Goal: Information Seeking & Learning: Learn about a topic

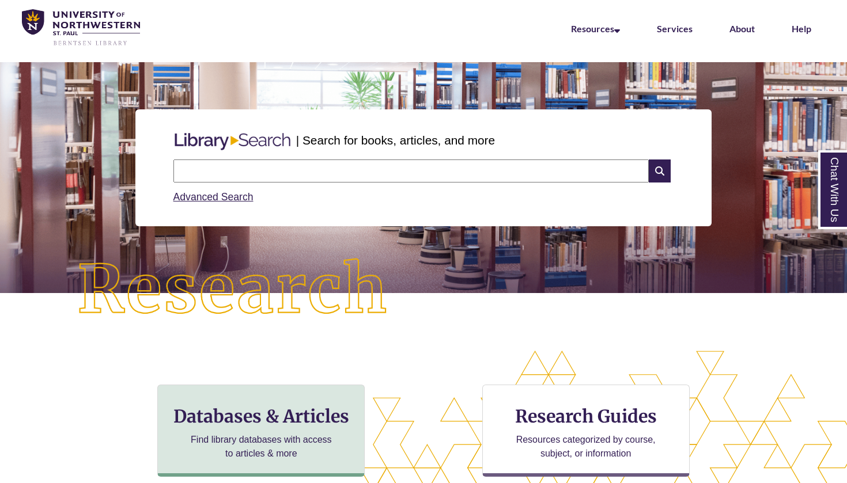
click at [251, 398] on div "Databases & Articles Find library databases with access to articles & more" at bounding box center [260, 431] width 207 height 92
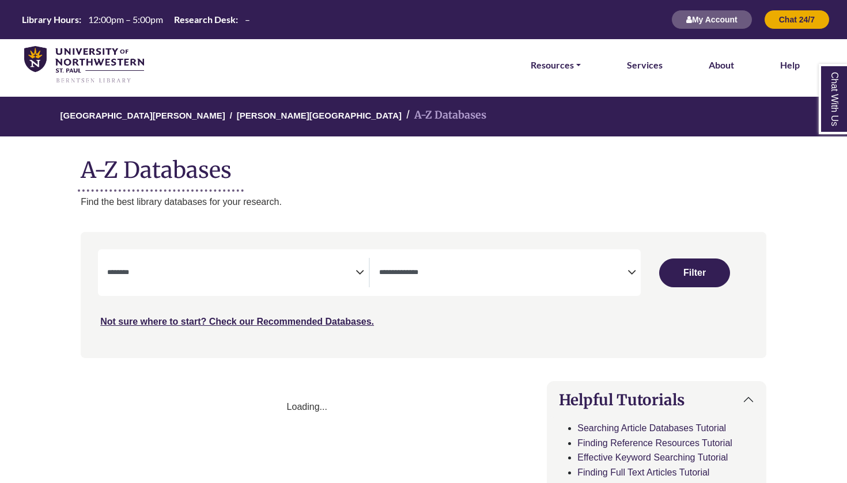
select select "Database Subject Filter"
select select "Database Types Filter"
select select "Database Subject Filter"
select select "Database Types Filter"
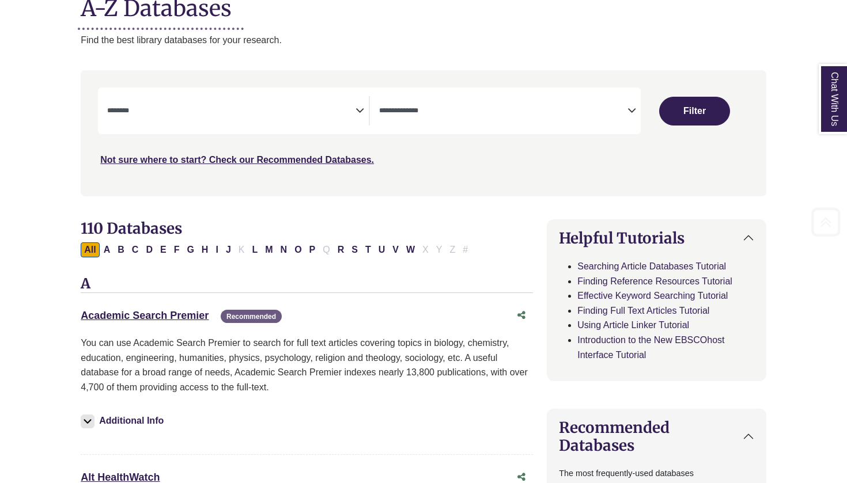
scroll to position [181, 0]
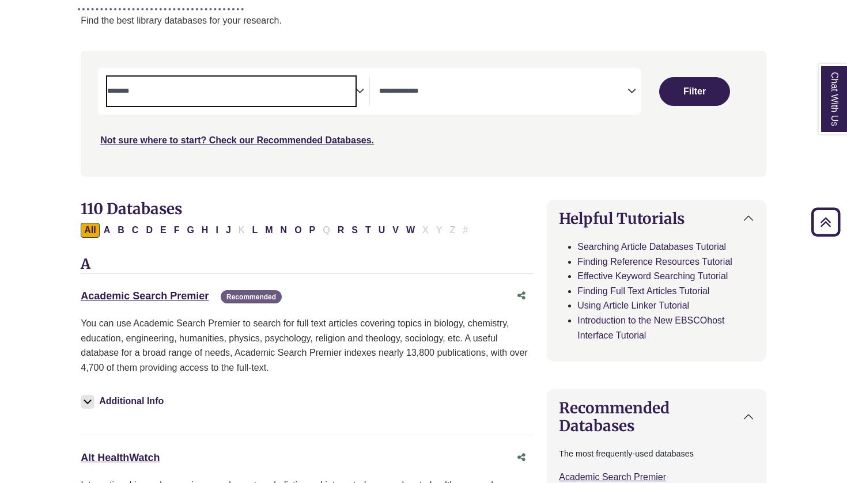
click at [239, 88] on textarea "Search" at bounding box center [231, 92] width 248 height 9
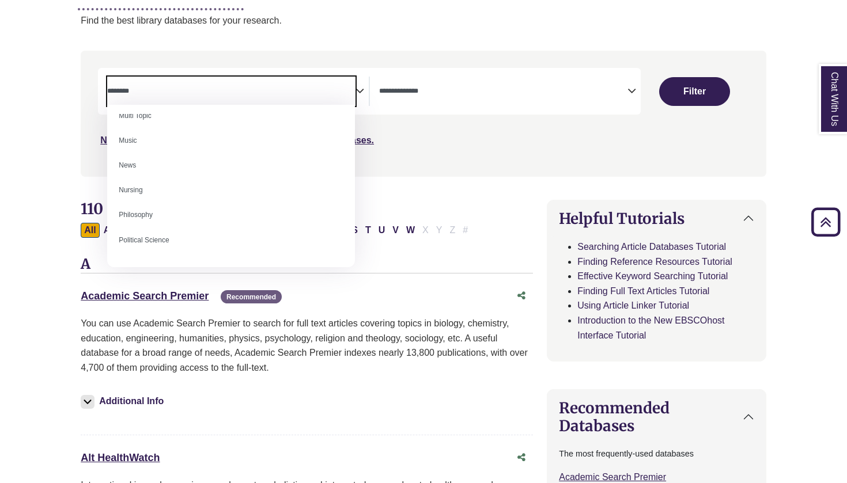
scroll to position [767, 0]
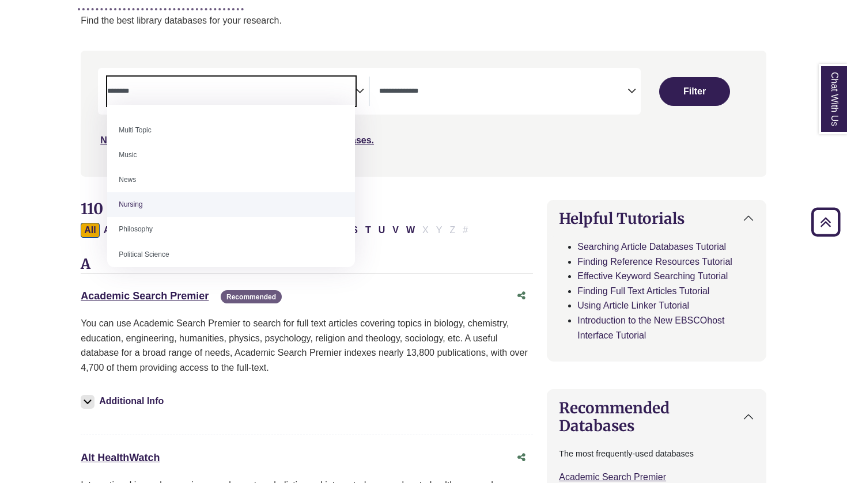
select select "*****"
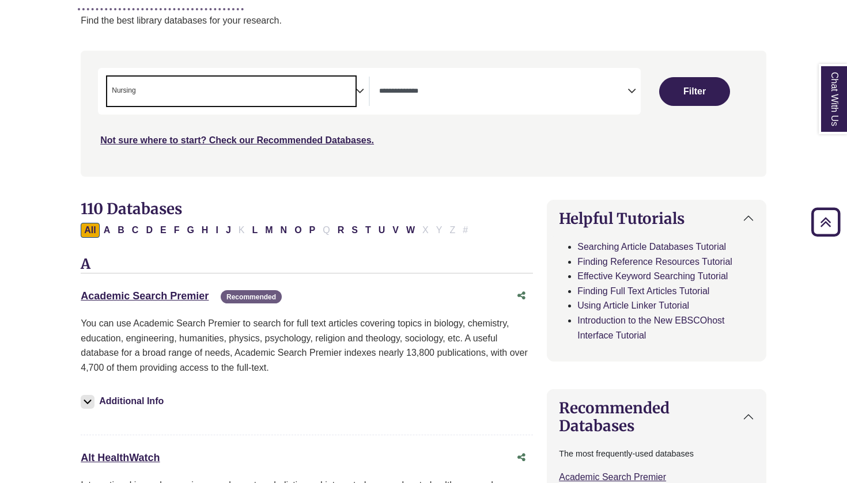
scroll to position [372, 0]
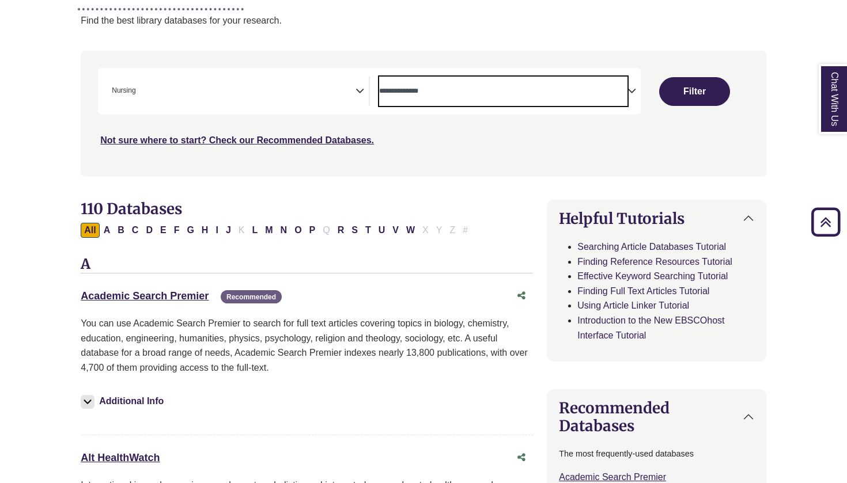
click at [477, 80] on span "Search filters" at bounding box center [503, 91] width 248 height 29
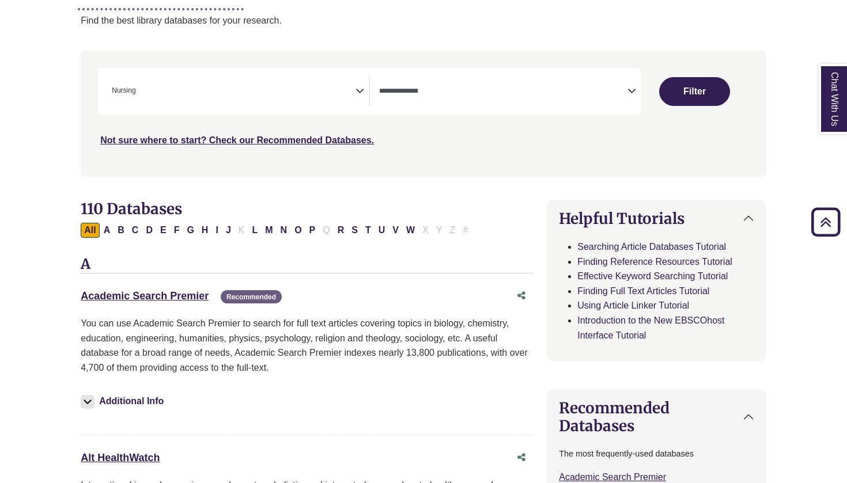
scroll to position [220, 0]
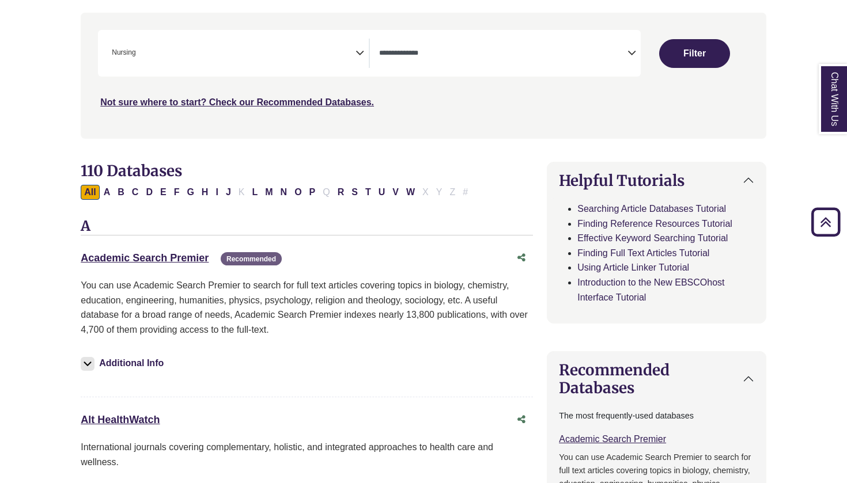
click at [691, 45] on button "Filter" at bounding box center [694, 53] width 71 height 29
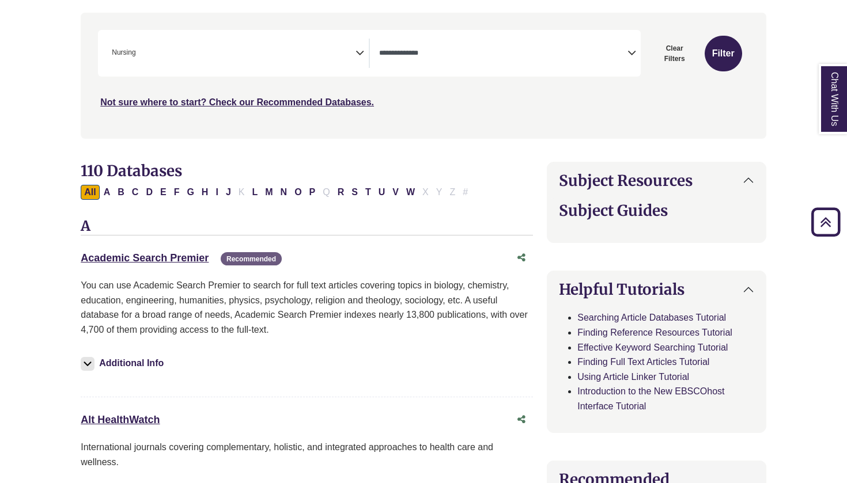
select select "Database Types Filter"
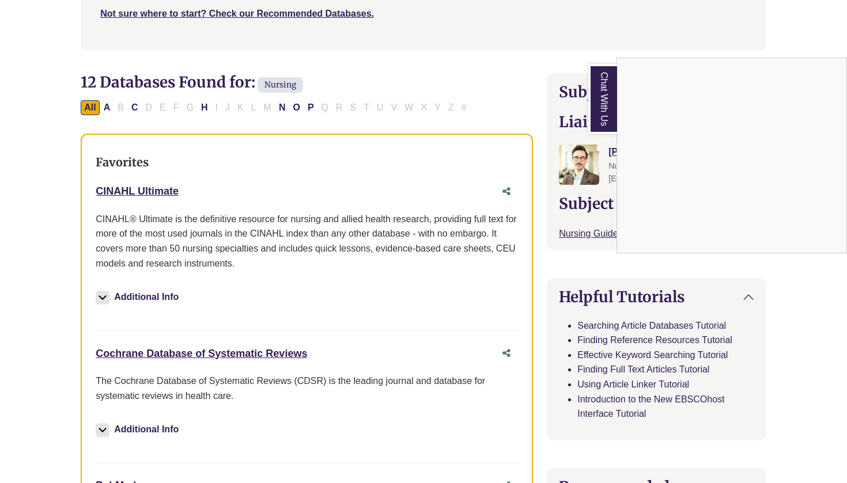
scroll to position [327, 0]
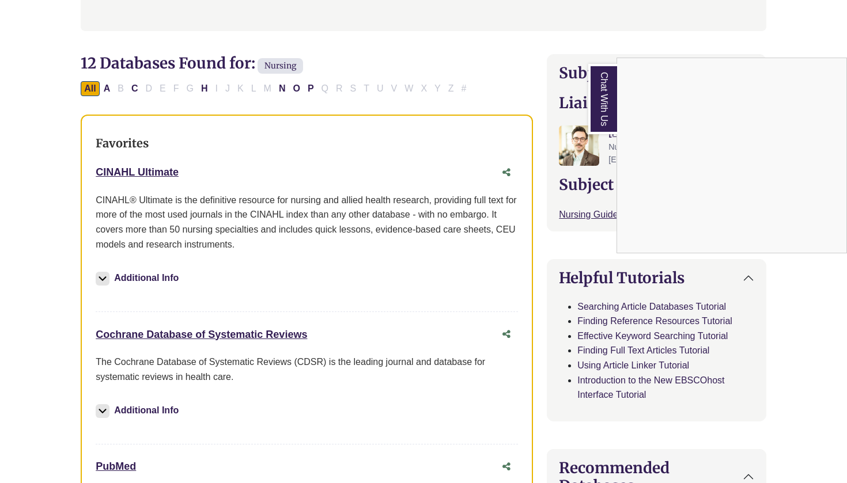
click at [54, 243] on div "Chat With Us" at bounding box center [423, 241] width 847 height 483
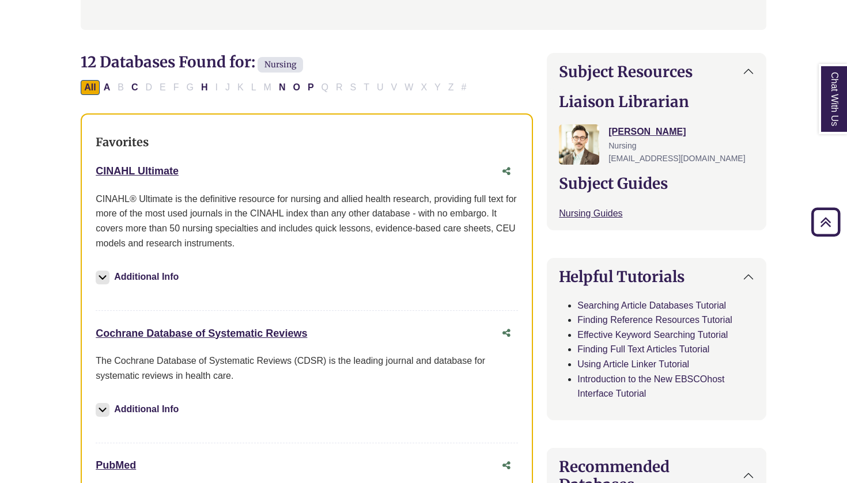
scroll to position [333, 0]
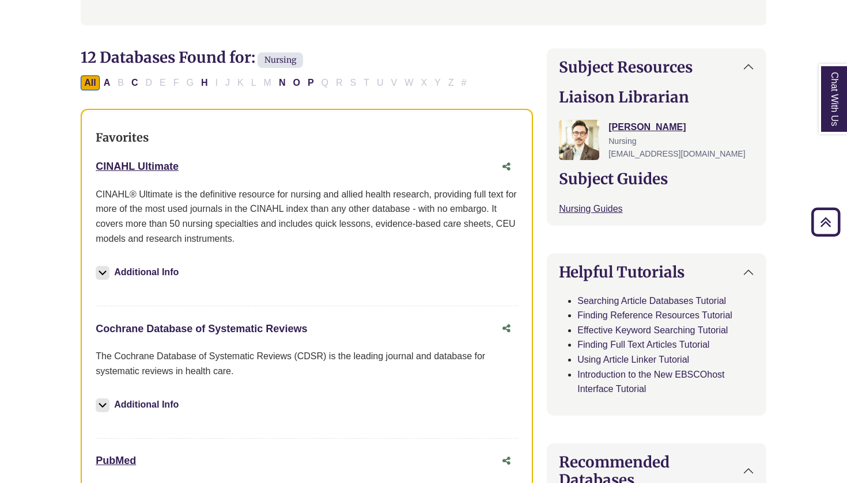
click at [183, 323] on link "Cochrane Database of Systematic Reviews This link opens in a new window" at bounding box center [201, 329] width 211 height 12
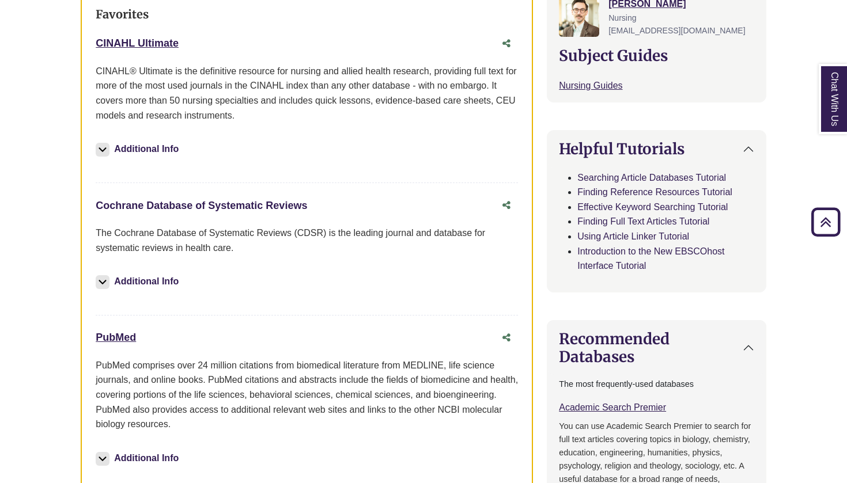
scroll to position [459, 0]
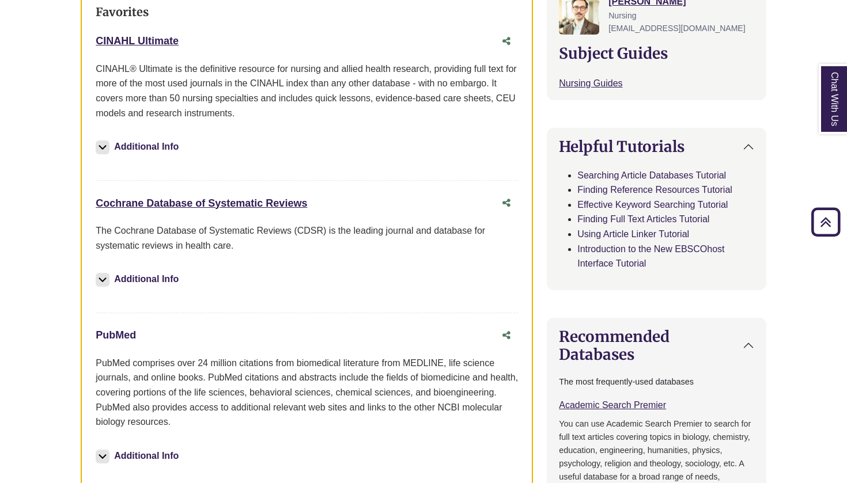
click at [122, 336] on link "PubMed This link opens in a new window" at bounding box center [116, 336] width 40 height 12
